Goal: Information Seeking & Learning: Learn about a topic

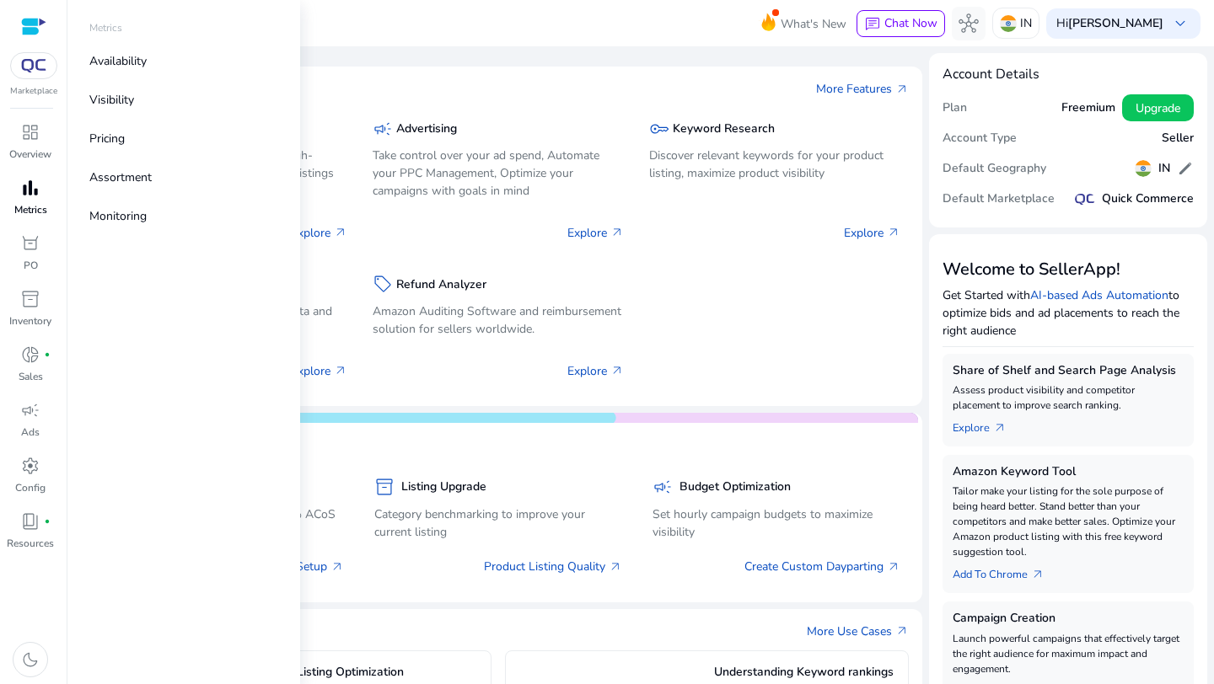
click at [27, 196] on span "bar_chart" at bounding box center [30, 188] width 20 height 20
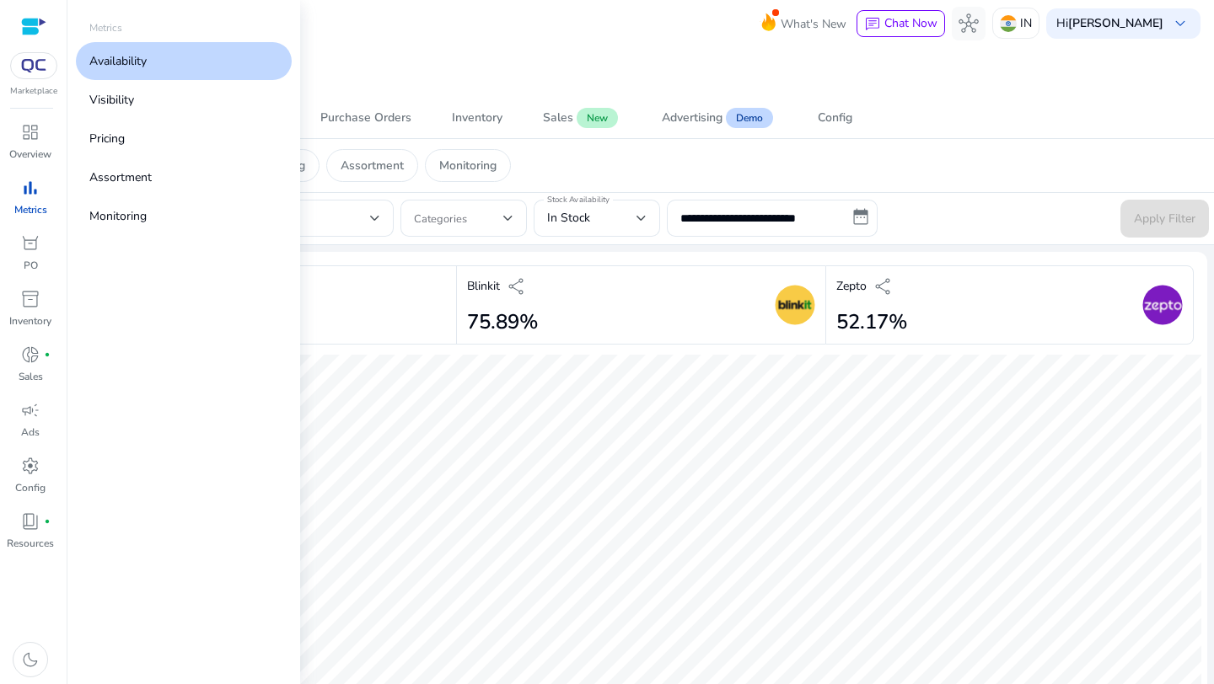
click at [174, 61] on link "Availability" at bounding box center [184, 61] width 216 height 38
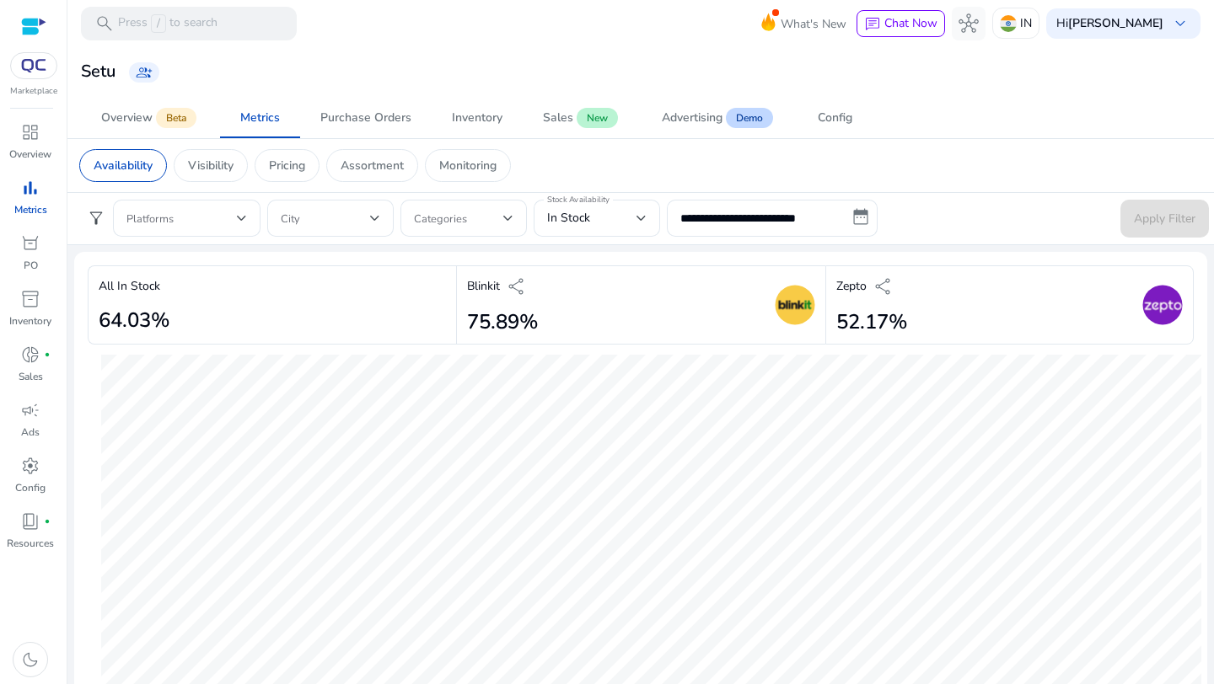
click at [587, 309] on div "Blinkit share 75.89%" at bounding box center [640, 305] width 368 height 80
click at [780, 308] on img at bounding box center [795, 305] width 40 height 40
click at [775, 307] on img at bounding box center [795, 305] width 40 height 40
click at [573, 314] on div "Blinkit share 75.89%" at bounding box center [640, 305] width 368 height 80
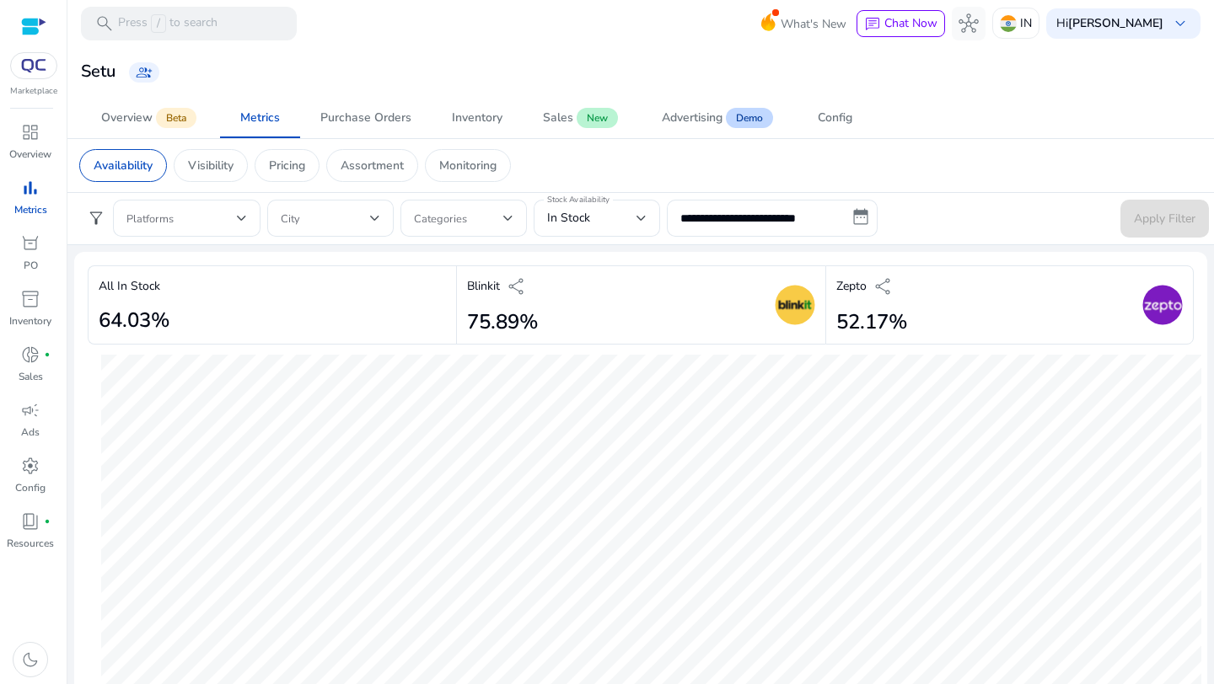
click at [573, 314] on div "Blinkit share 75.89%" at bounding box center [640, 305] width 368 height 80
click at [247, 217] on div "Platforms" at bounding box center [186, 218] width 147 height 37
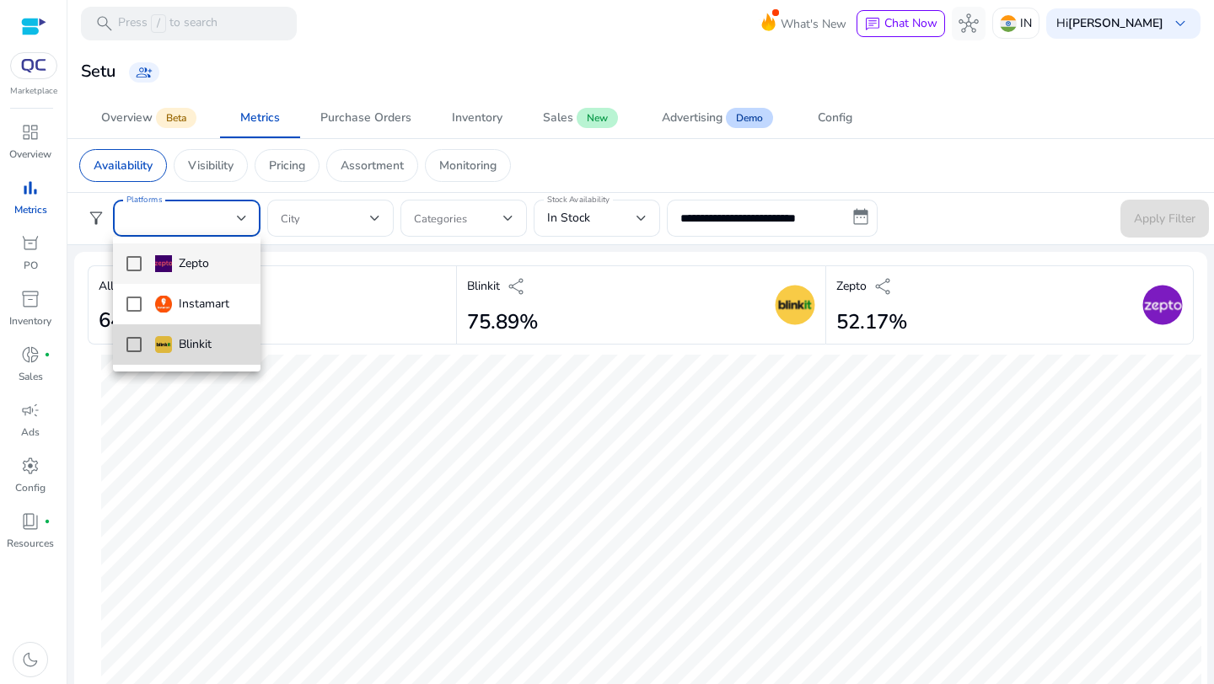
click at [131, 347] on mat-pseudo-checkbox at bounding box center [133, 344] width 15 height 15
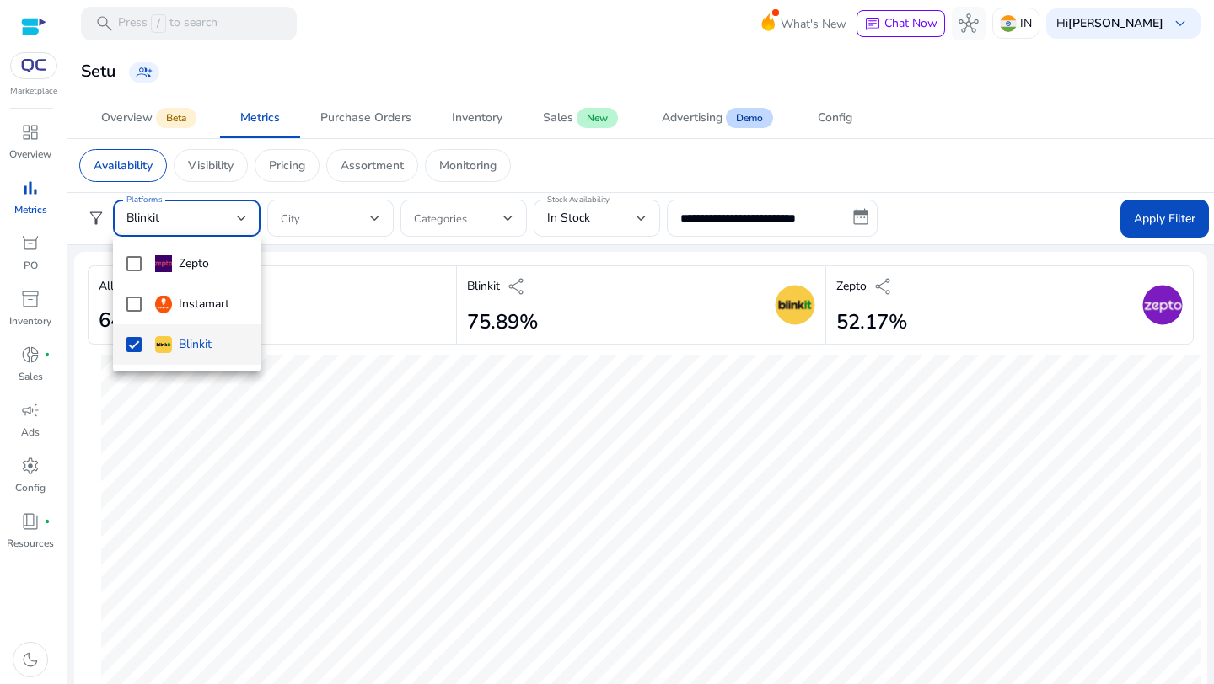
click at [1161, 220] on div at bounding box center [607, 342] width 1214 height 684
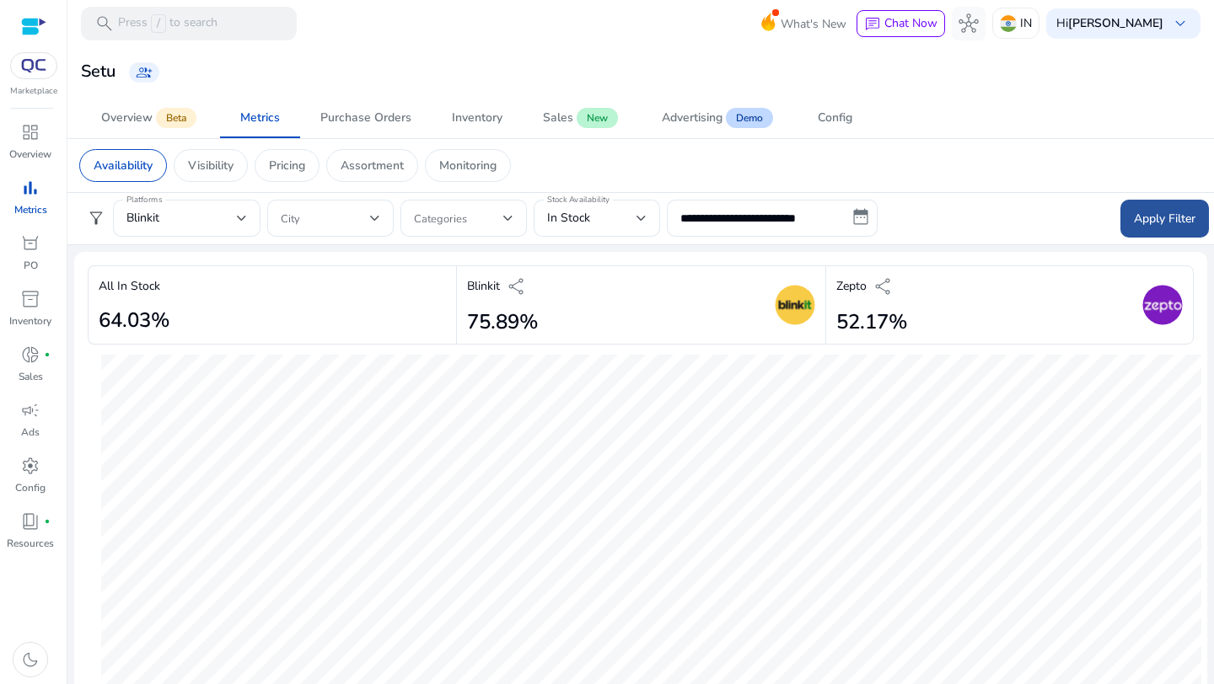
click at [1135, 218] on span "Apply Filter" at bounding box center [1165, 219] width 62 height 18
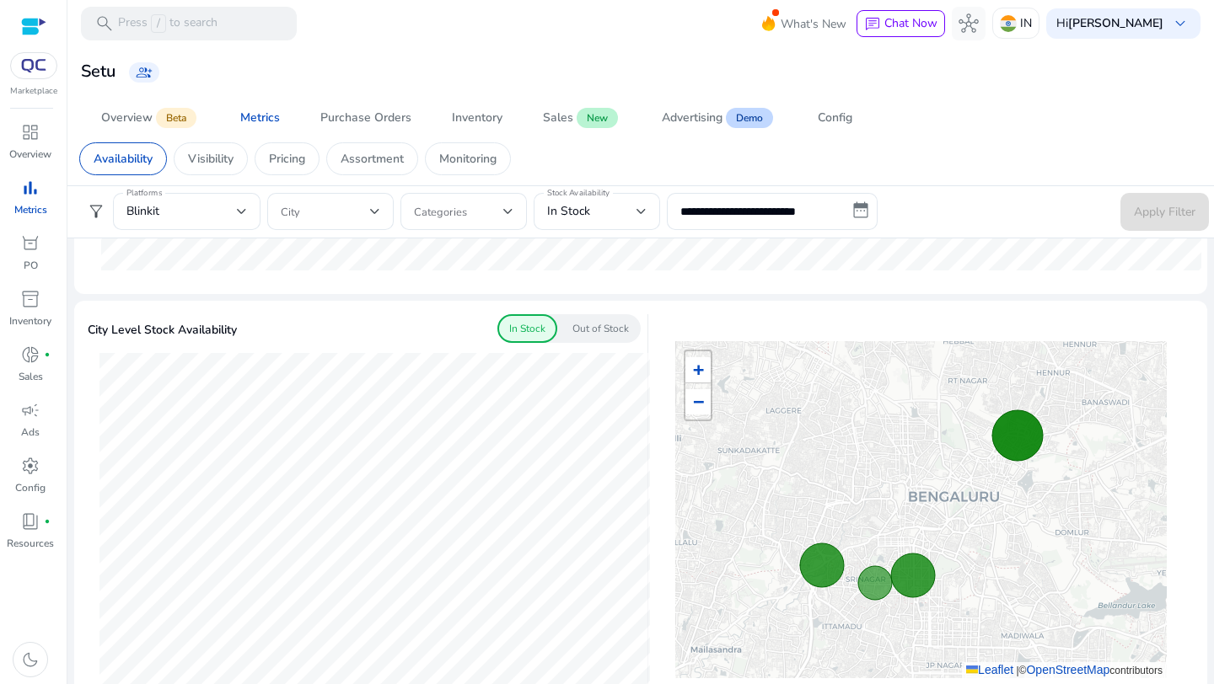
scroll to position [392, 0]
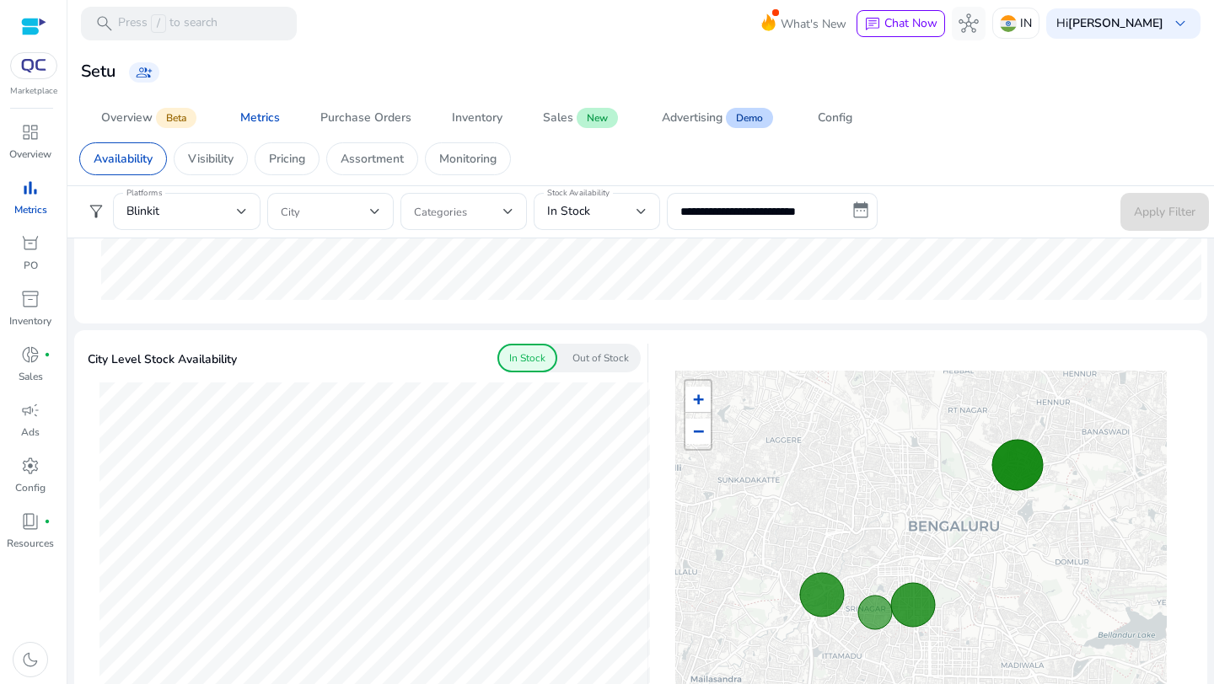
click at [590, 357] on p "Out of Stock" at bounding box center [600, 358] width 56 height 15
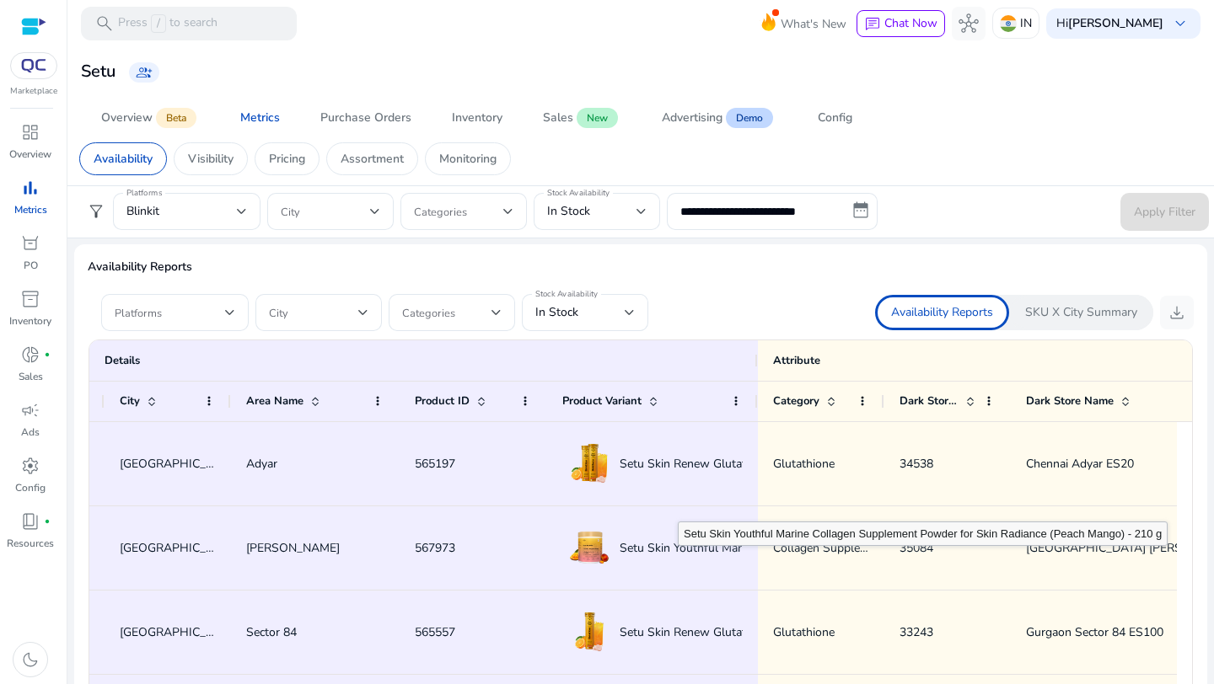
scroll to position [0, 164]
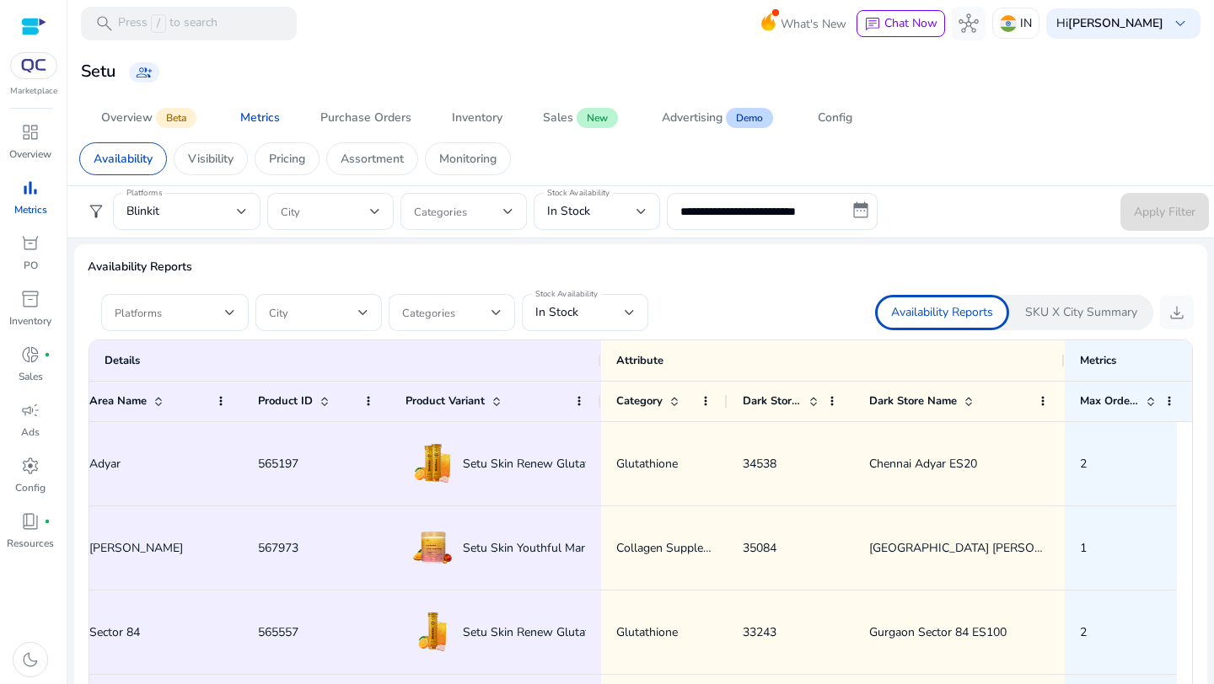
click at [1082, 308] on p "SKU X City Summary" at bounding box center [1081, 312] width 112 height 17
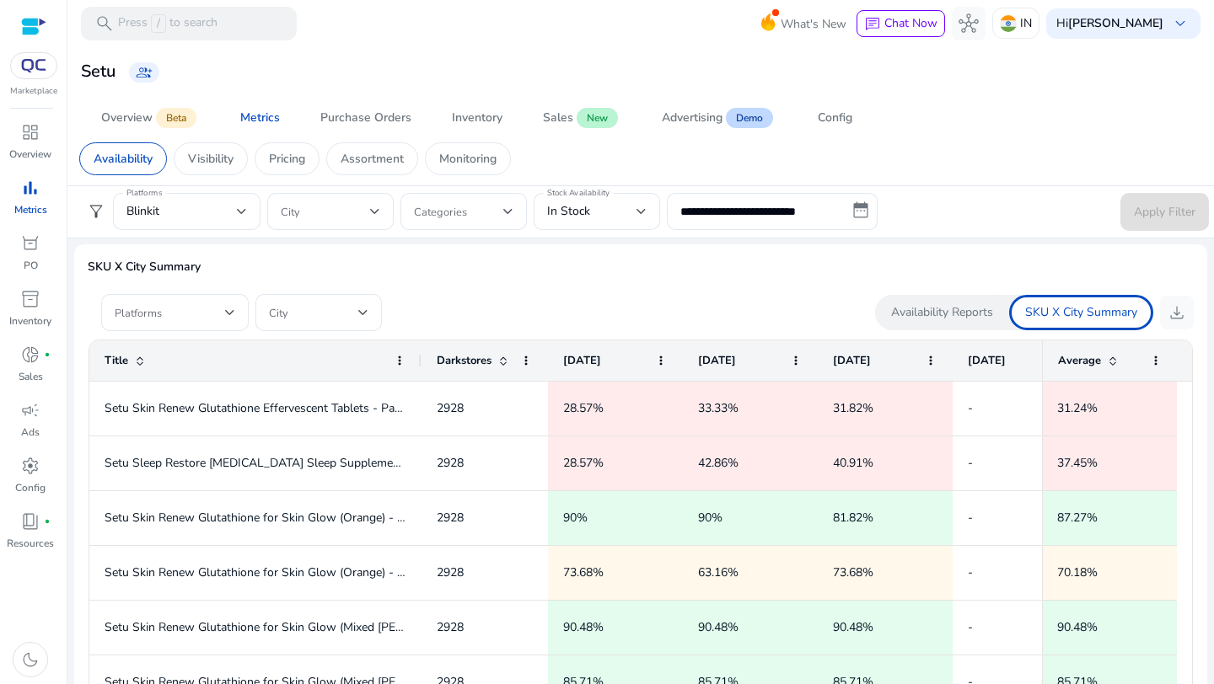
drag, startPoint x: 383, startPoint y: 361, endPoint x: 501, endPoint y: 389, distance: 120.4
click at [501, 389] on div "Title Darkstores [DATE]" at bounding box center [640, 563] width 1102 height 447
drag, startPoint x: 421, startPoint y: 356, endPoint x: 499, endPoint y: 365, distance: 78.9
click at [501, 368] on div "Title Darkstores [DATE] [DATE]" at bounding box center [790, 360] width 1402 height 40
click at [936, 148] on app-sa-custom-tab "Availability Visibility Pricing Assortment Monitoring" at bounding box center [640, 158] width 1123 height 33
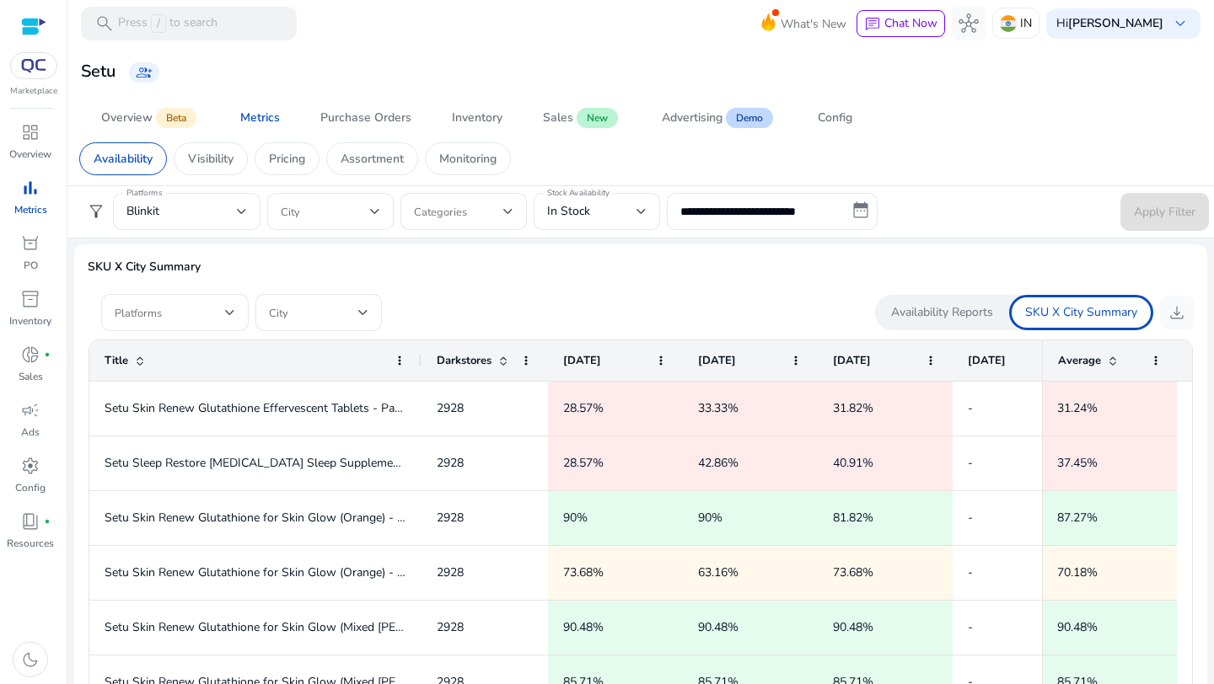
click at [998, 239] on div "All In Stock 64.03% Blinkit share 75.89% Zepto share 52.17% In Stock - [DATE] B…" at bounding box center [640, 60] width 1133 height 1580
